Goal: Transaction & Acquisition: Download file/media

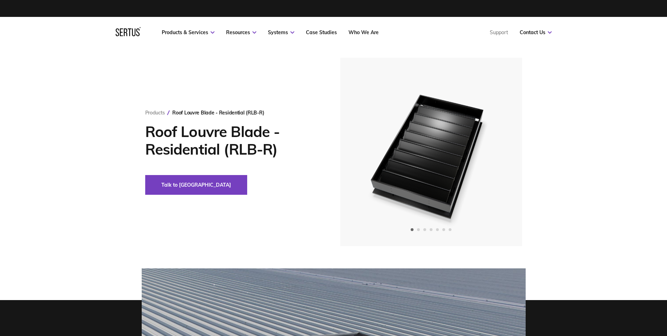
click at [579, 136] on div "Products Roof Louvre Blade - Residential (RLB-R) Roof Louvre Blade - Residentia…" at bounding box center [333, 152] width 667 height 188
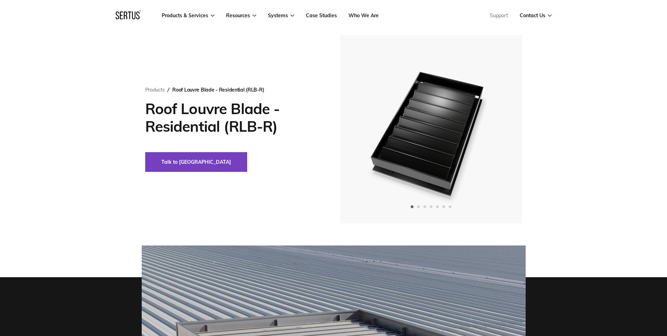
scroll to position [35, 0]
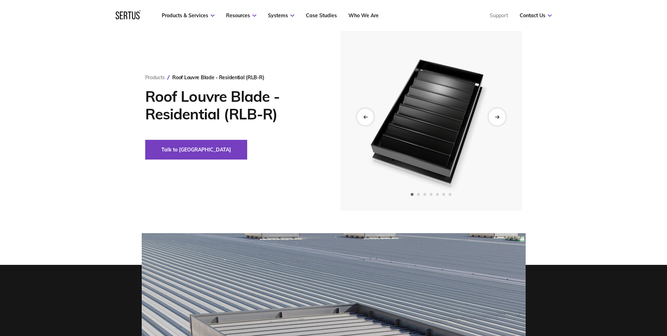
click at [501, 118] on div "Next slide" at bounding box center [497, 116] width 17 height 17
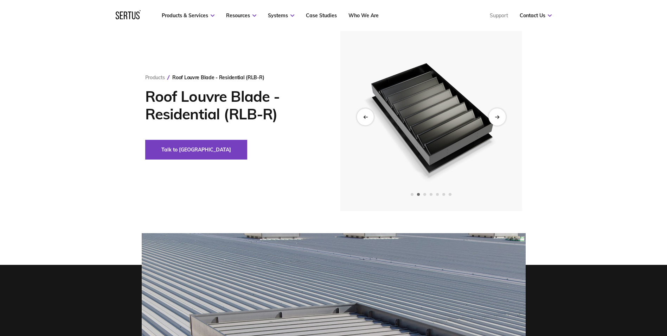
click at [501, 118] on div "Next slide" at bounding box center [497, 116] width 17 height 17
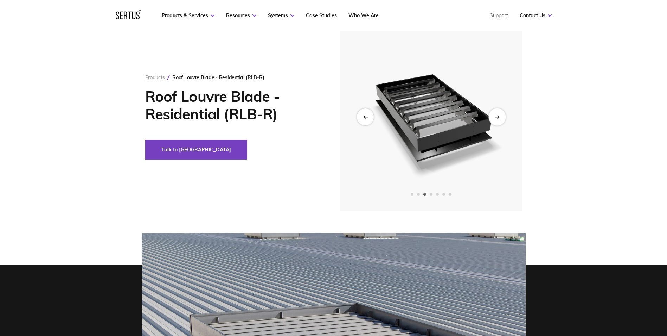
click at [501, 118] on div "Next slide" at bounding box center [497, 116] width 17 height 17
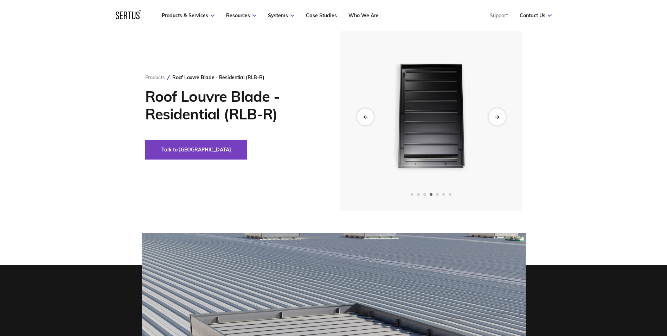
click at [501, 118] on div "Next slide" at bounding box center [497, 116] width 17 height 17
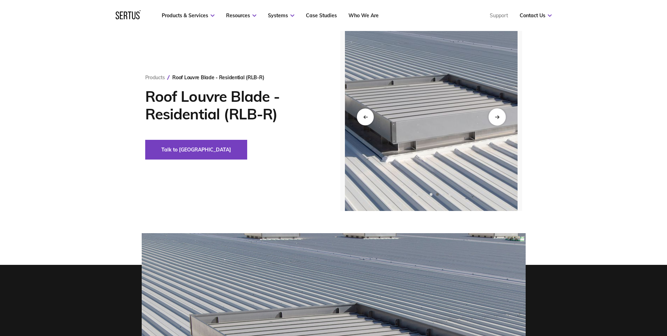
click at [501, 118] on div "Next slide" at bounding box center [497, 116] width 17 height 17
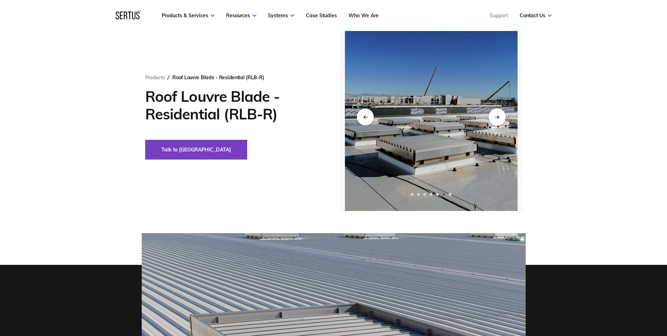
click at [501, 118] on div "Next slide" at bounding box center [497, 116] width 17 height 17
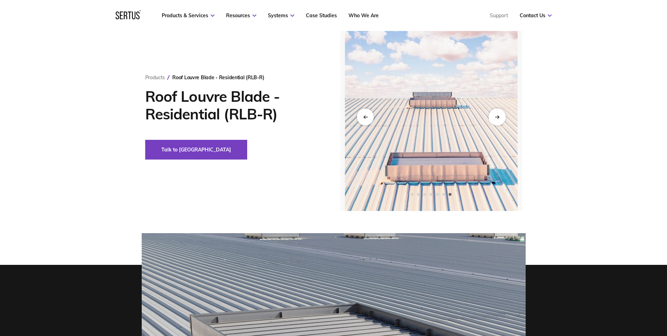
click at [501, 118] on div "Next slide" at bounding box center [497, 116] width 17 height 17
click at [565, 122] on div "Products Roof Louvre Blade - Residential (RLB-R) Roof Louvre Blade - Residentia…" at bounding box center [333, 117] width 667 height 188
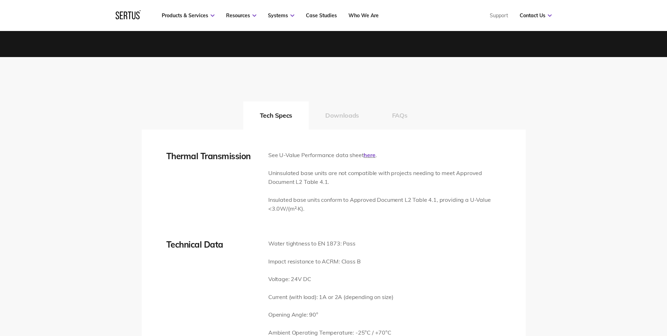
scroll to position [1020, 0]
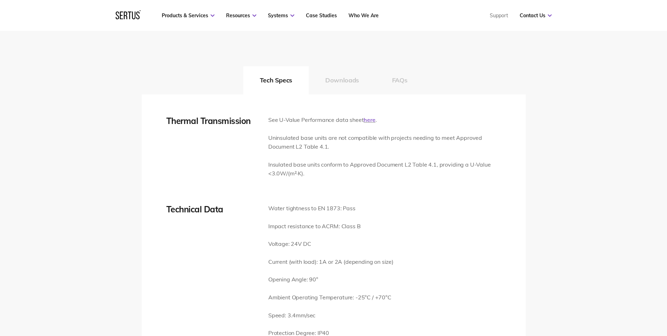
click at [373, 118] on link "here" at bounding box center [370, 119] width 12 height 7
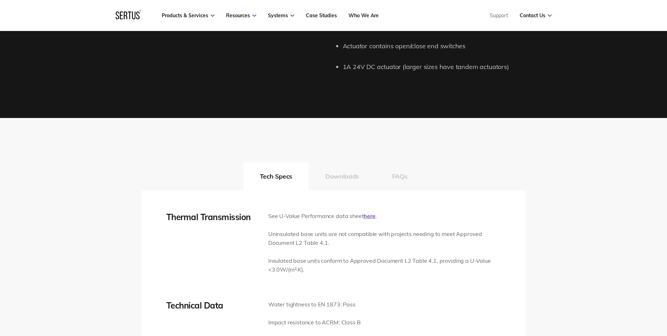
scroll to position [915, 0]
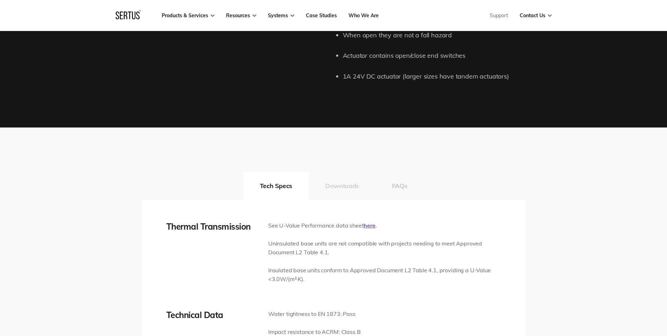
click at [343, 183] on button "Downloads" at bounding box center [342, 186] width 67 height 28
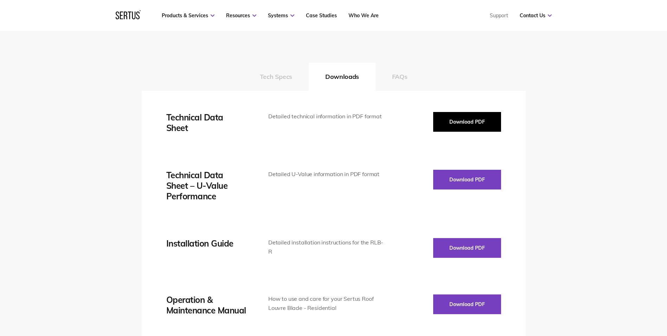
scroll to position [1020, 0]
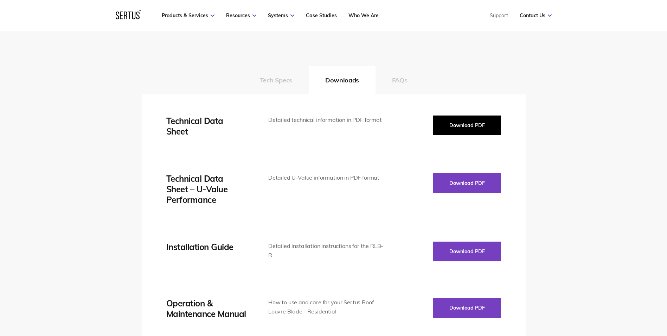
click at [479, 128] on button "Download PDF" at bounding box center [467, 125] width 68 height 20
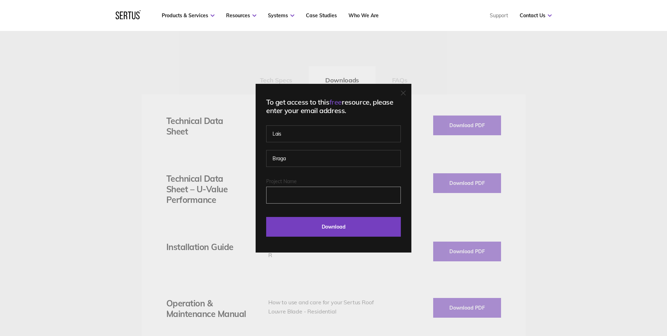
click at [313, 197] on input "Project Name" at bounding box center [333, 194] width 135 height 17
type input "Lais"
click at [333, 223] on input "Download" at bounding box center [333, 227] width 135 height 20
